Goal: Task Accomplishment & Management: Manage account settings

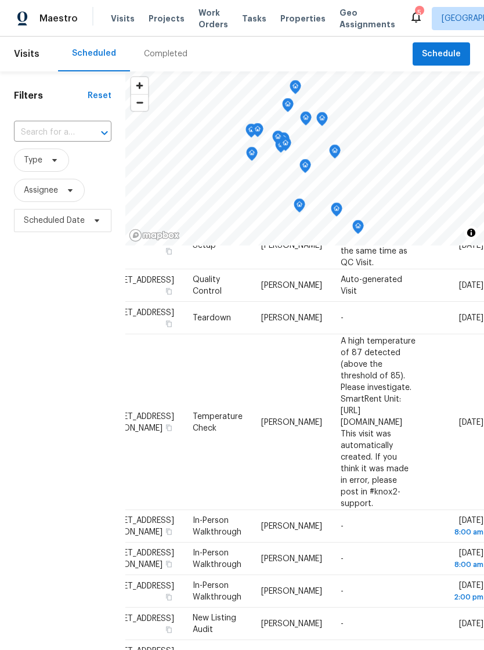
scroll to position [63, 102]
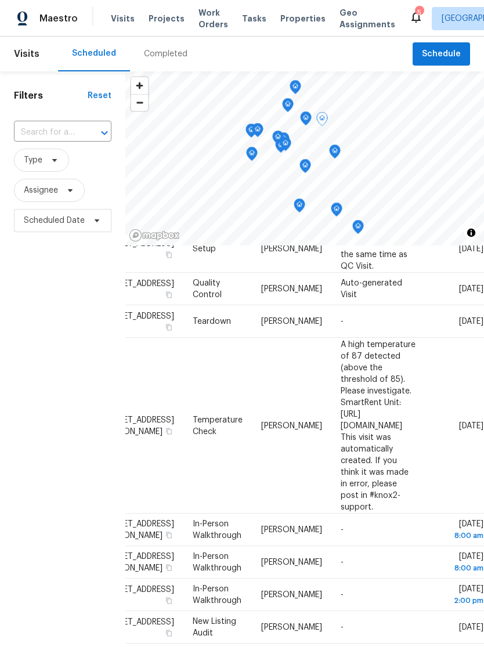
click at [0, 0] on icon at bounding box center [0, 0] width 0 height 0
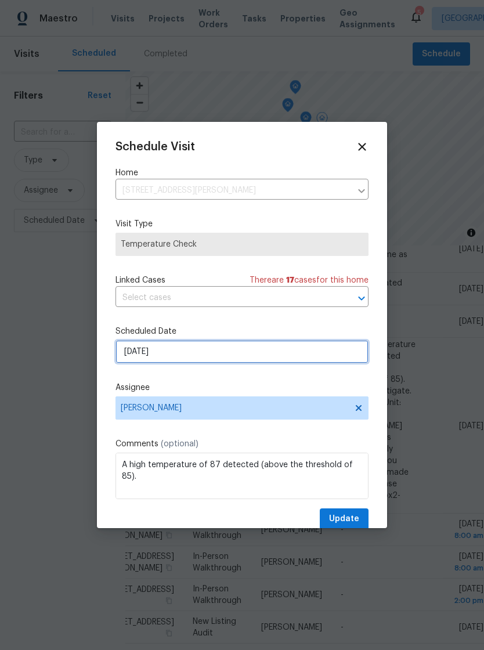
click at [211, 355] on input "10/4/2025" at bounding box center [241, 351] width 253 height 23
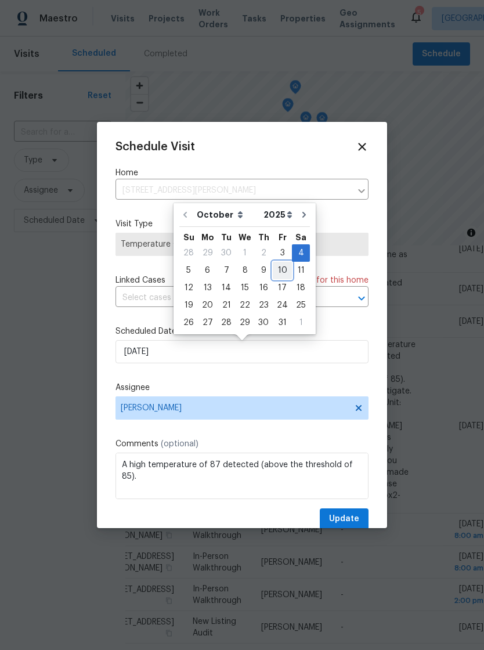
click at [278, 267] on div "10" at bounding box center [282, 270] width 19 height 16
type input "10/10/2025"
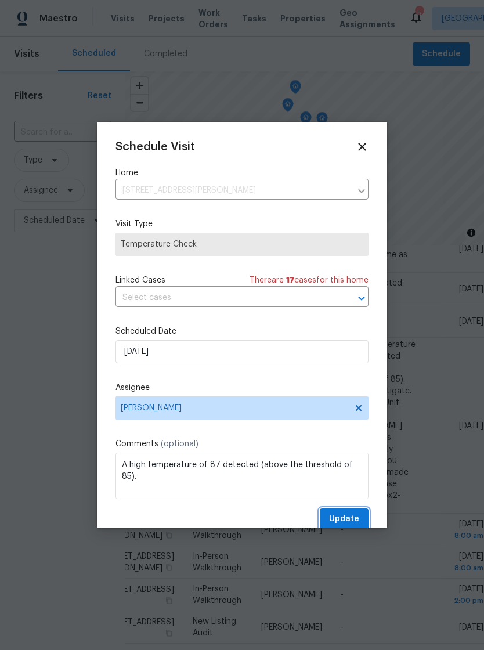
click at [352, 520] on span "Update" at bounding box center [344, 519] width 30 height 15
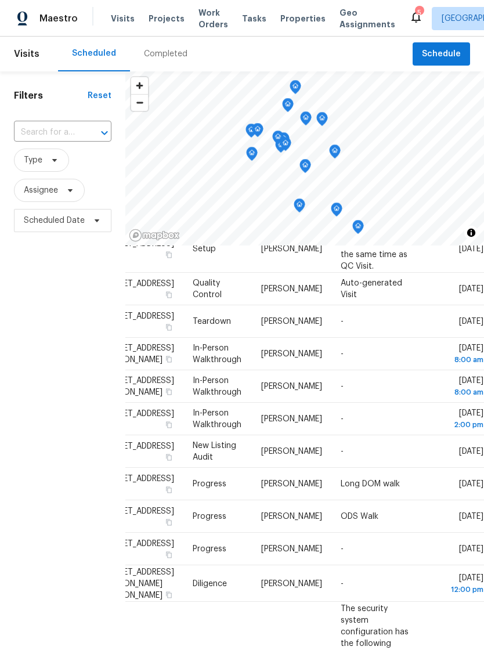
click at [120, 15] on span "Visits" at bounding box center [123, 19] width 24 height 12
click at [291, 20] on span "Properties" at bounding box center [302, 19] width 45 height 12
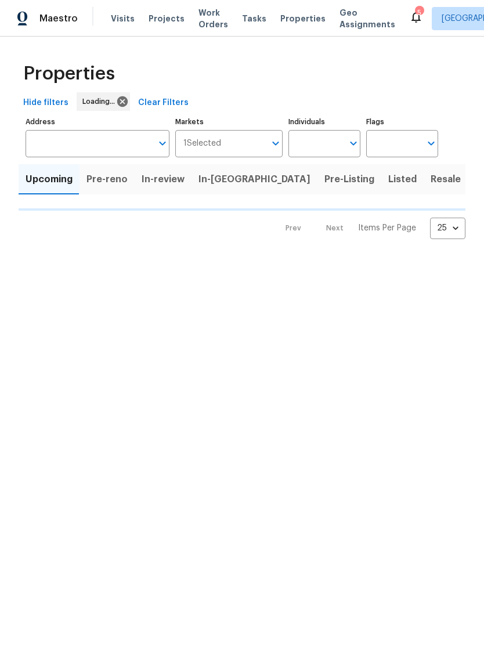
click at [121, 13] on span "Visits" at bounding box center [123, 19] width 24 height 12
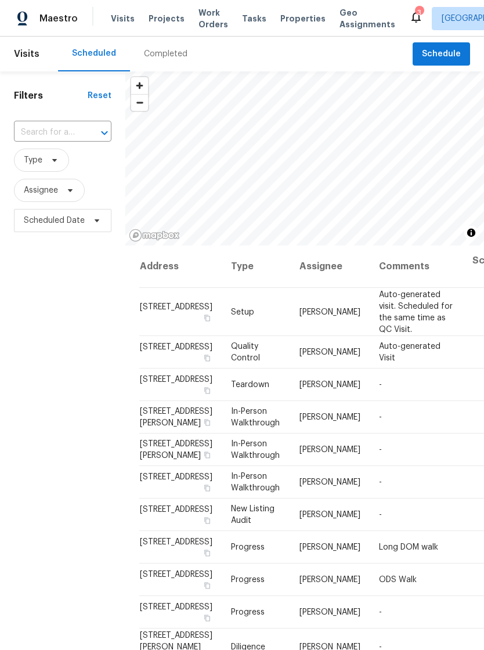
click at [121, 18] on span "Visits" at bounding box center [123, 19] width 24 height 12
click at [292, 19] on span "Properties" at bounding box center [302, 19] width 45 height 12
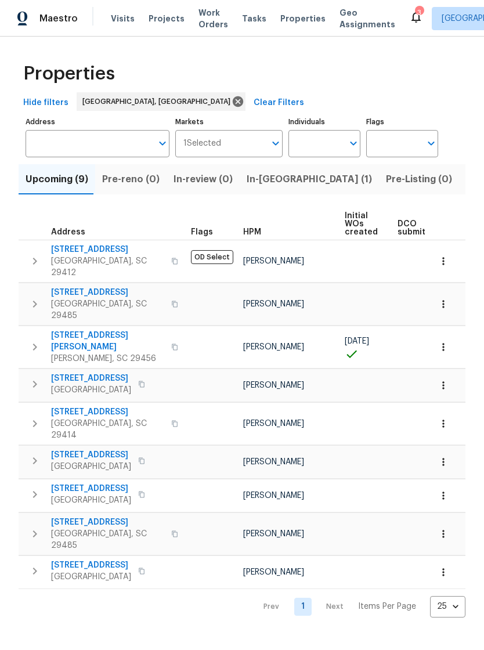
click at [121, 19] on span "Visits" at bounding box center [123, 19] width 24 height 12
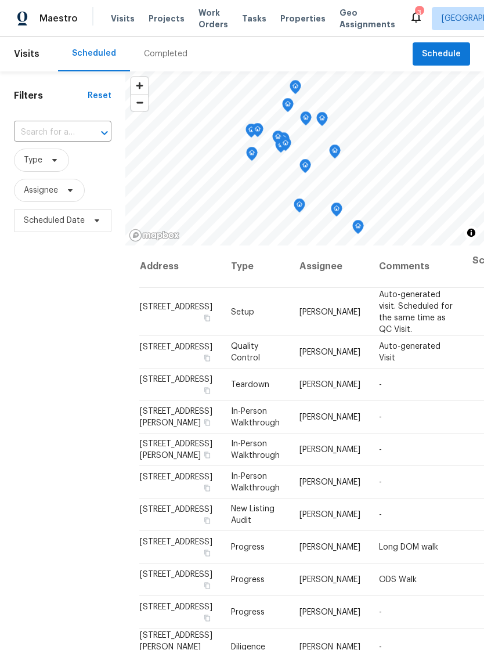
click at [126, 21] on span "Visits" at bounding box center [123, 19] width 24 height 12
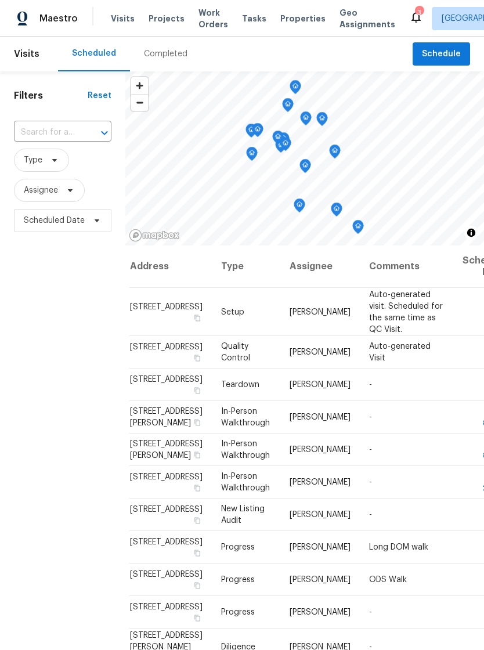
scroll to position [0, 9]
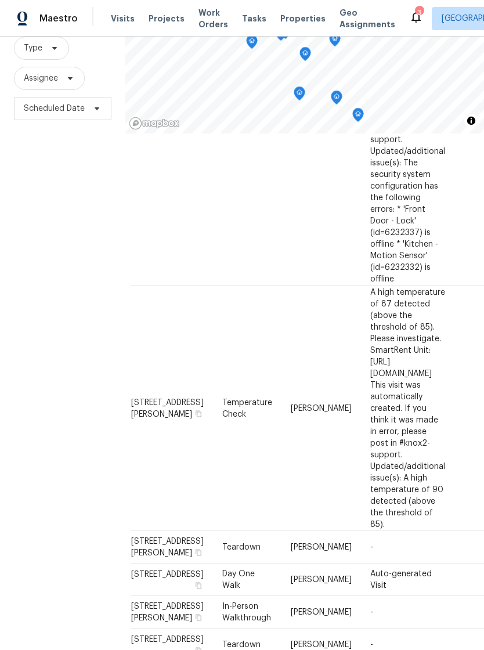
click at [287, 24] on span "Properties" at bounding box center [302, 19] width 45 height 12
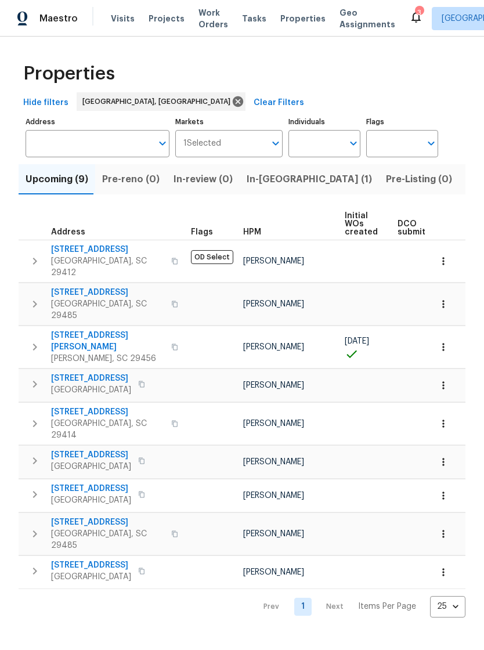
click at [112, 24] on span "Visits" at bounding box center [123, 19] width 24 height 12
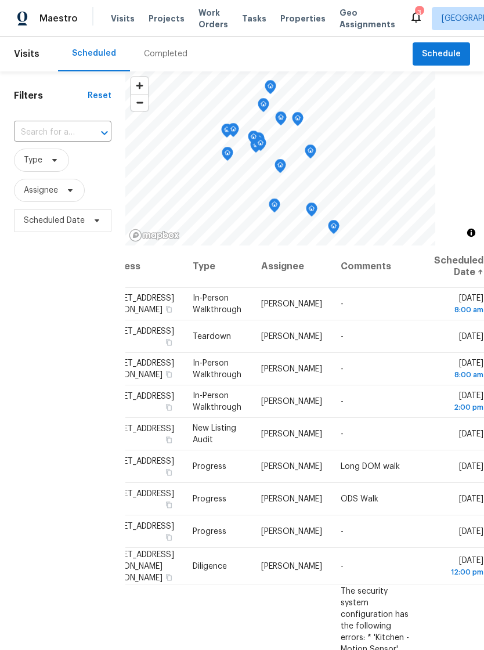
scroll to position [0, 102]
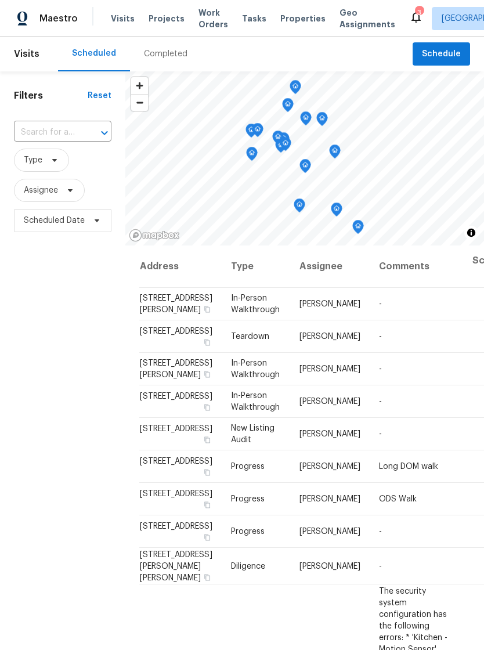
click at [280, 16] on span "Properties" at bounding box center [302, 19] width 45 height 12
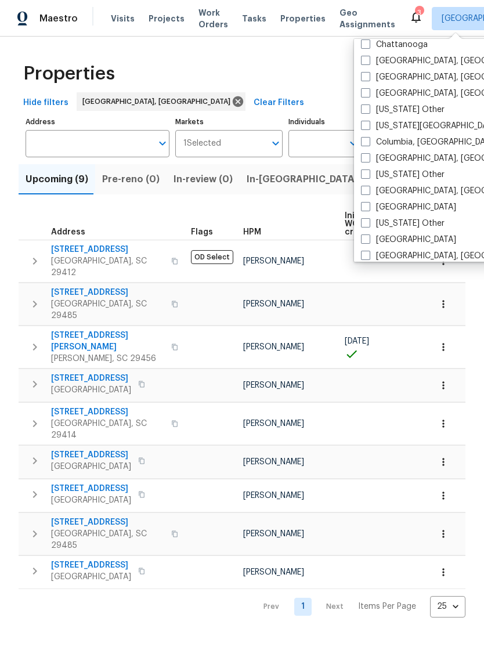
scroll to position [276, 0]
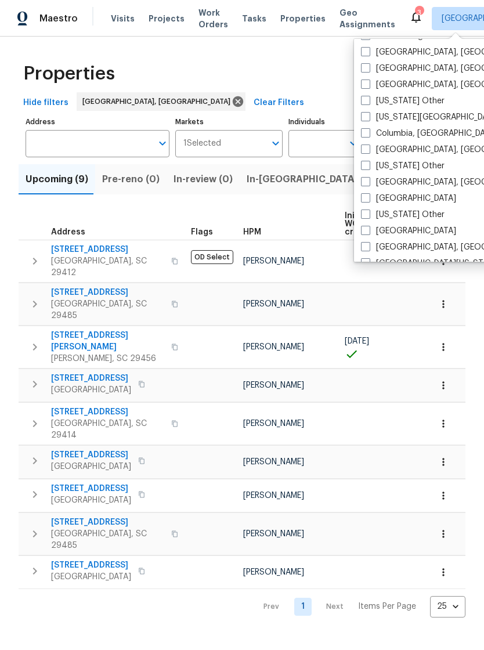
click at [371, 138] on label "Columbia, [GEOGRAPHIC_DATA]" at bounding box center [429, 134] width 136 height 12
click at [368, 135] on input "Columbia, [GEOGRAPHIC_DATA]" at bounding box center [365, 132] width 8 height 8
checkbox input "true"
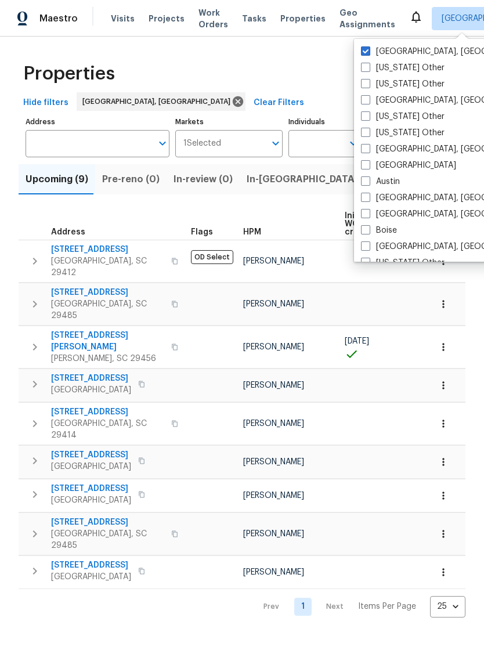
click at [366, 46] on span at bounding box center [365, 50] width 9 height 9
click at [366, 46] on input "[GEOGRAPHIC_DATA], [GEOGRAPHIC_DATA]" at bounding box center [365, 50] width 8 height 8
checkbox input "false"
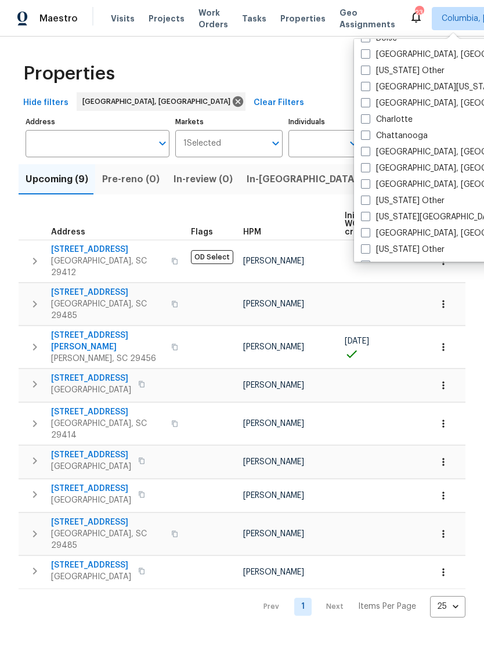
scroll to position [140, 0]
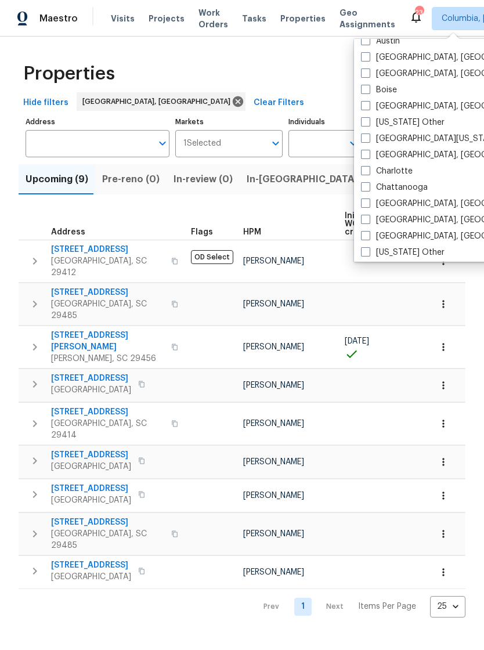
click at [368, 157] on span at bounding box center [365, 154] width 9 height 9
click at [368, 157] on input "[GEOGRAPHIC_DATA], [GEOGRAPHIC_DATA]" at bounding box center [365, 153] width 8 height 8
click at [367, 156] on span at bounding box center [365, 154] width 9 height 9
click at [367, 156] on input "[GEOGRAPHIC_DATA], [GEOGRAPHIC_DATA]" at bounding box center [365, 153] width 8 height 8
checkbox input "false"
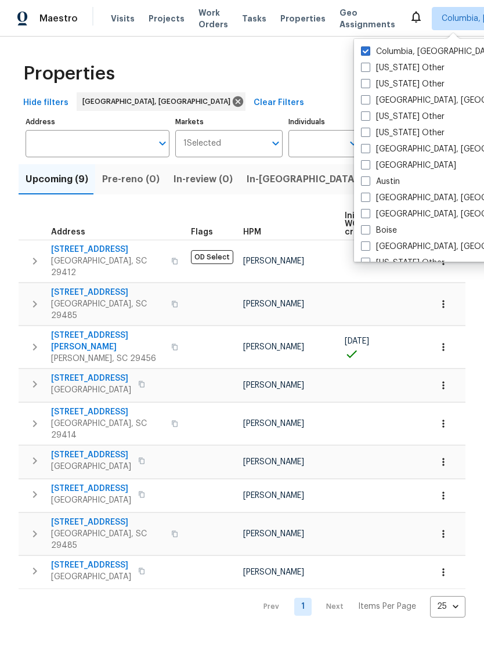
click at [289, 19] on span "Properties" at bounding box center [302, 19] width 45 height 12
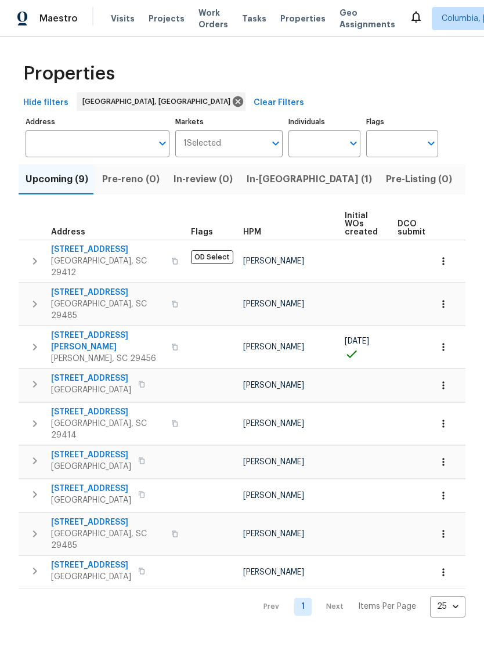
click at [283, 23] on span "Properties" at bounding box center [302, 19] width 45 height 12
click at [122, 21] on span "Visits" at bounding box center [123, 19] width 24 height 12
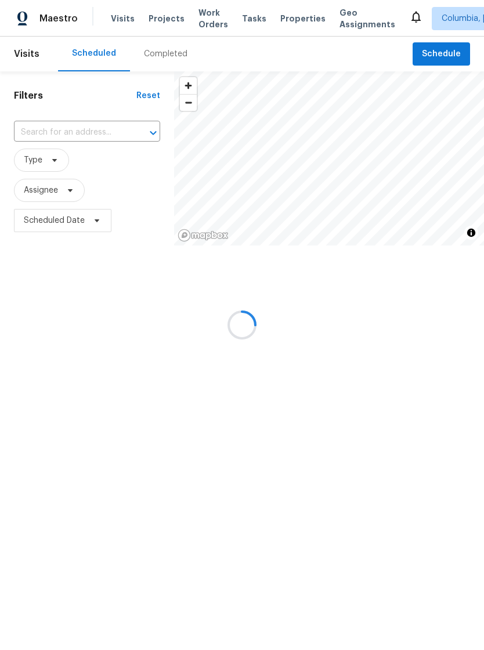
click at [298, 16] on div at bounding box center [242, 325] width 484 height 650
click at [283, 19] on div at bounding box center [242, 325] width 484 height 650
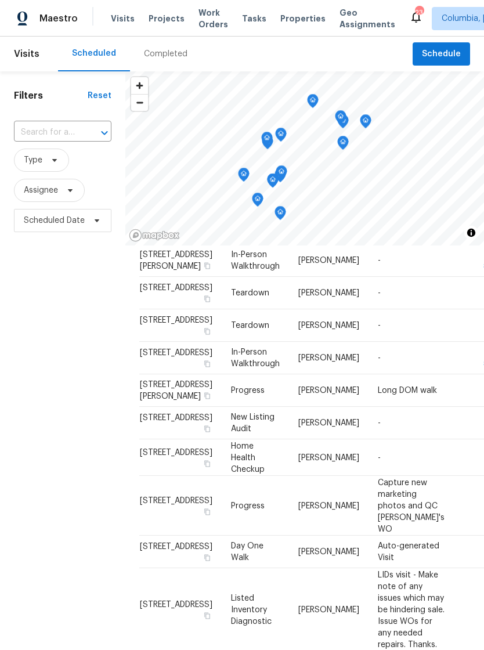
scroll to position [125, 0]
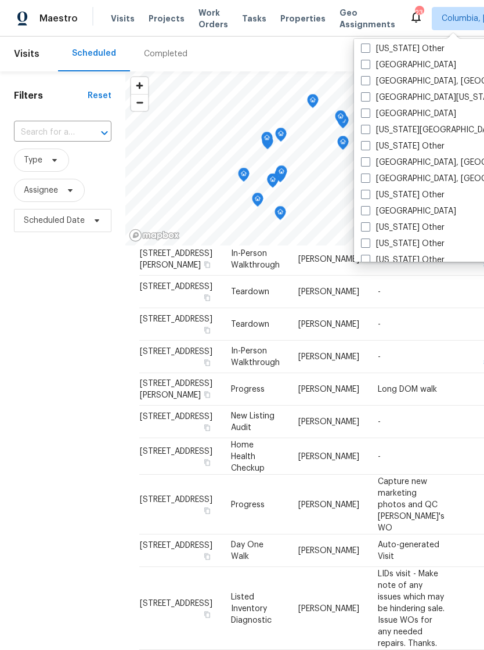
scroll to position [453, 0]
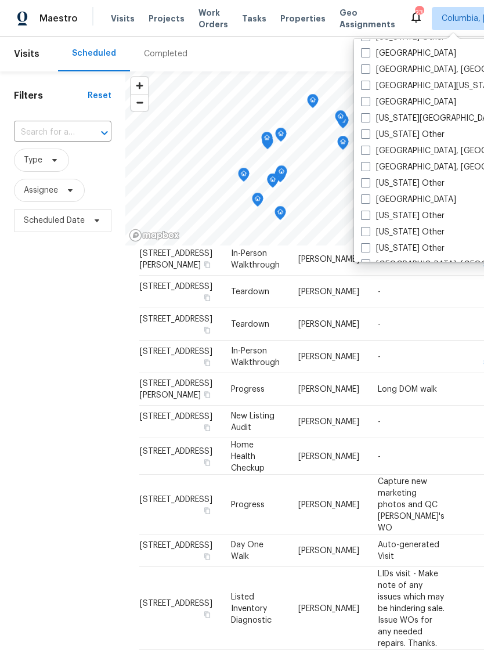
click at [368, 162] on span at bounding box center [365, 166] width 9 height 9
click at [368, 162] on input "[GEOGRAPHIC_DATA], [GEOGRAPHIC_DATA]" at bounding box center [365, 165] width 8 height 8
checkbox input "true"
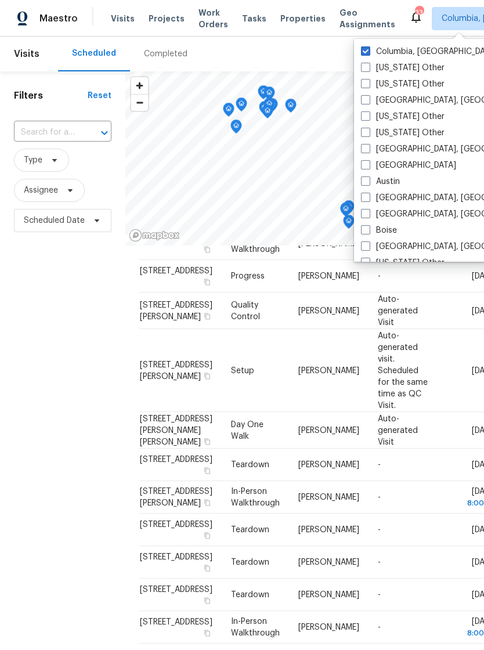
click at [366, 50] on span at bounding box center [365, 50] width 9 height 9
click at [366, 50] on input "Columbia, [GEOGRAPHIC_DATA]" at bounding box center [365, 50] width 8 height 8
checkbox input "false"
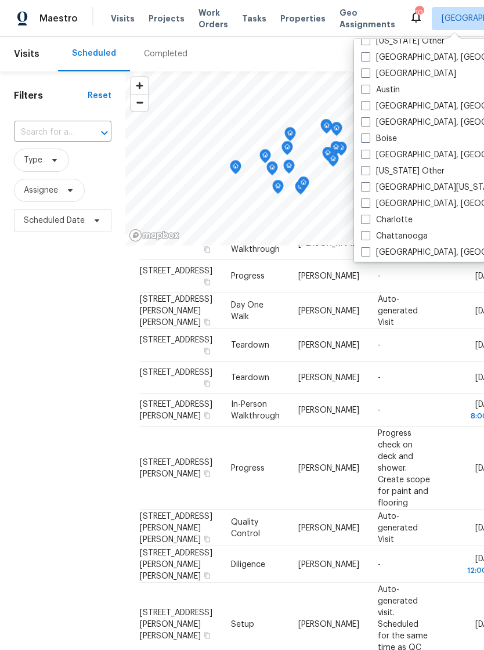
scroll to position [95, 0]
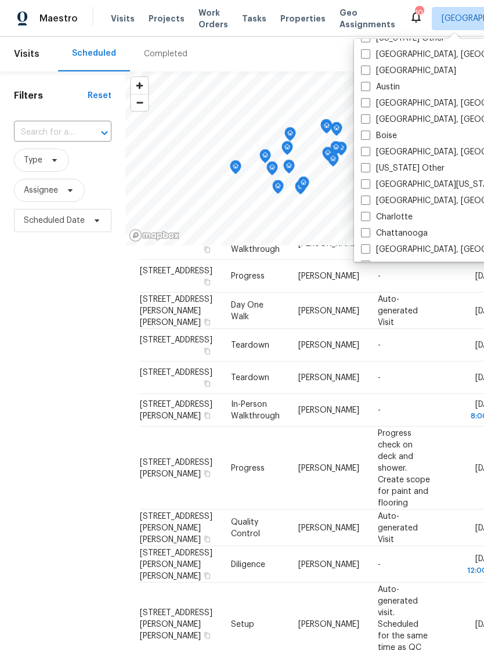
click at [372, 201] on label "[GEOGRAPHIC_DATA], [GEOGRAPHIC_DATA]" at bounding box center [451, 201] width 180 height 12
click at [368, 201] on input "[GEOGRAPHIC_DATA], [GEOGRAPHIC_DATA]" at bounding box center [365, 199] width 8 height 8
checkbox input "true"
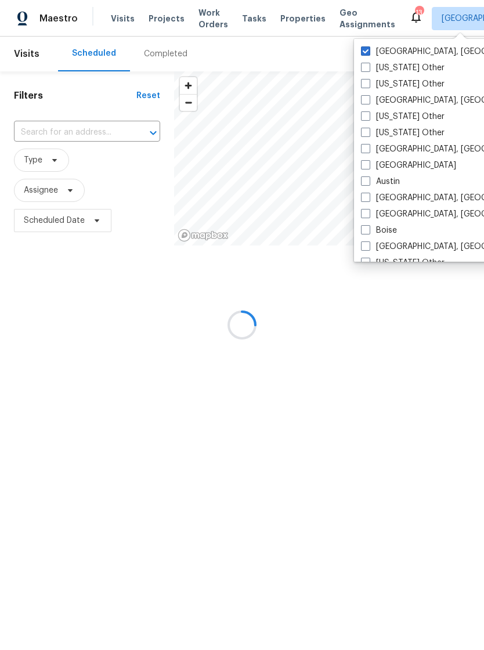
click at [369, 46] on span at bounding box center [365, 50] width 9 height 9
click at [368, 46] on input "[GEOGRAPHIC_DATA], [GEOGRAPHIC_DATA]" at bounding box center [365, 50] width 8 height 8
checkbox input "false"
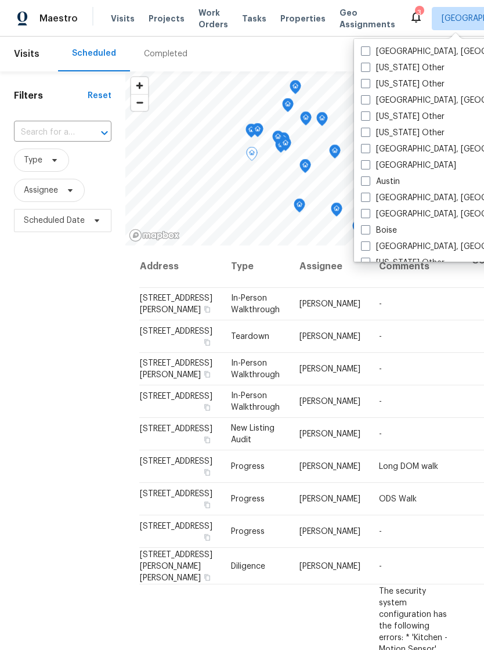
click at [285, 17] on span "Properties" at bounding box center [302, 19] width 45 height 12
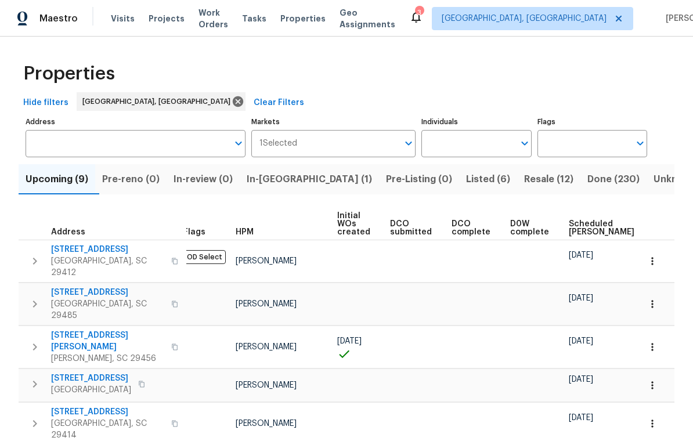
scroll to position [19, 0]
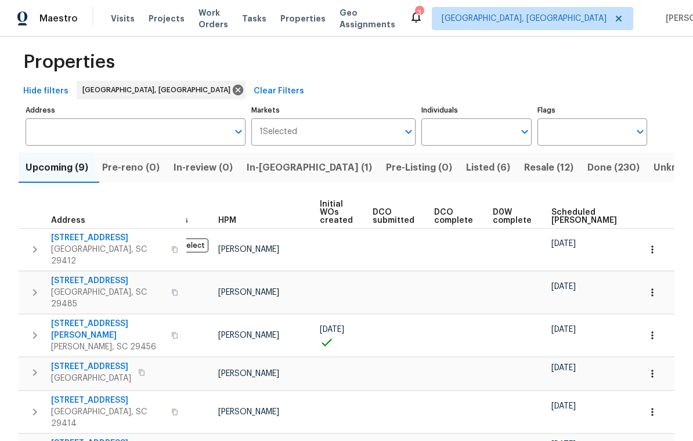
scroll to position [12, 0]
